Goal: Use online tool/utility: Utilize a website feature to perform a specific function

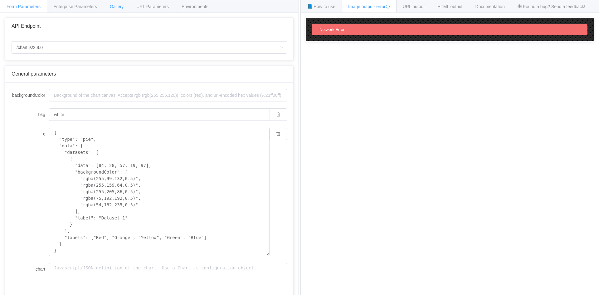
click at [115, 7] on span "Gallery" at bounding box center [117, 6] width 14 height 5
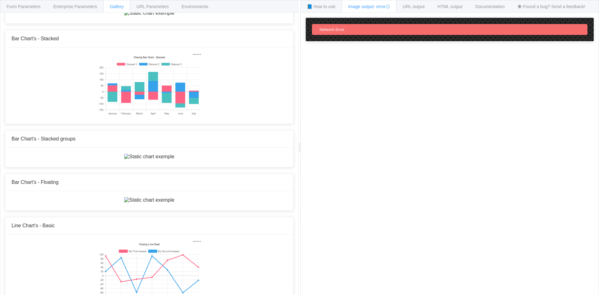
scroll to position [139, 0]
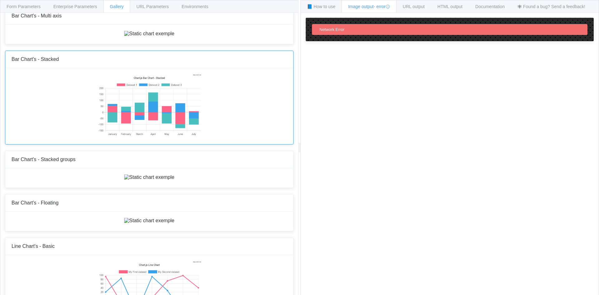
click at [138, 137] on img at bounding box center [149, 105] width 104 height 62
click at [140, 137] on img at bounding box center [149, 105] width 104 height 62
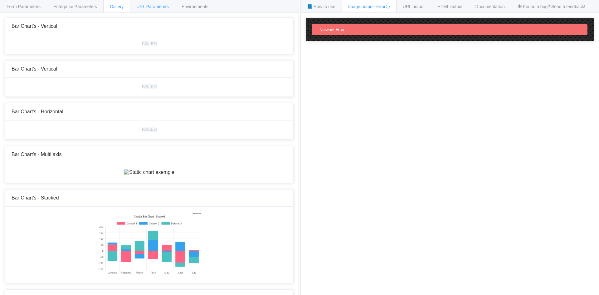
click at [146, 6] on span "URL Parameters" at bounding box center [152, 6] width 32 height 5
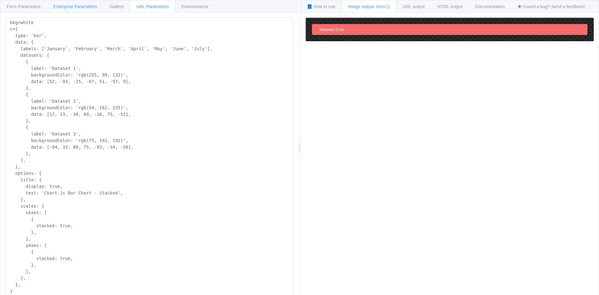
click at [76, 5] on span "Enterprise Parameters" at bounding box center [75, 6] width 44 height 5
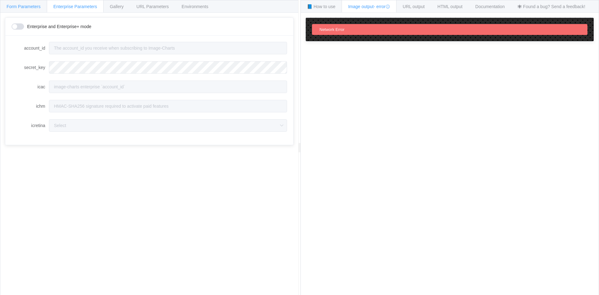
click at [33, 6] on span "Form Parameters" at bounding box center [24, 6] width 34 height 5
